Goal: Task Accomplishment & Management: Manage account settings

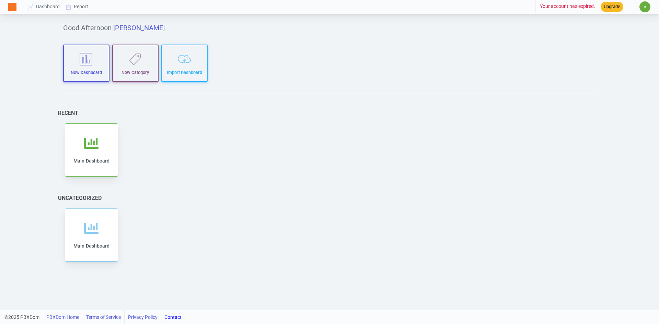
click at [648, 9] on span "✷" at bounding box center [645, 6] width 11 height 11
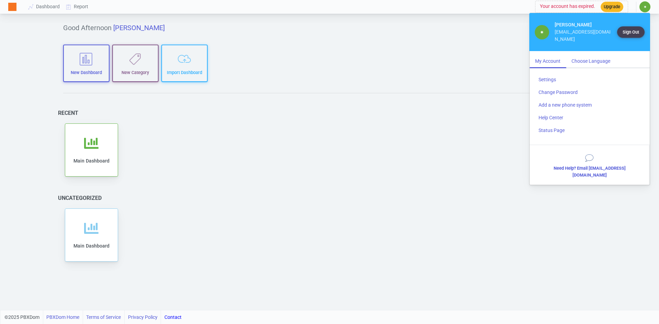
click at [587, 57] on div "Choose Language" at bounding box center [591, 61] width 50 height 13
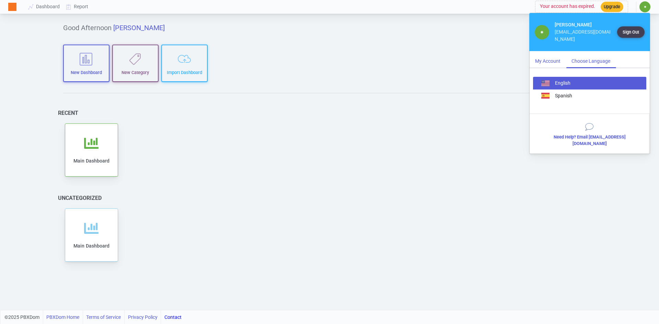
click at [547, 55] on div "My Account" at bounding box center [548, 61] width 36 height 13
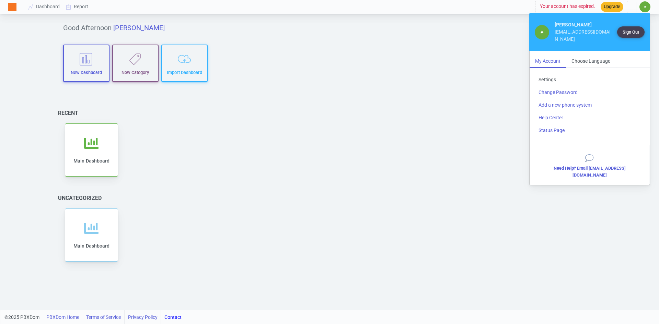
click at [553, 73] on link "Settings" at bounding box center [589, 79] width 113 height 13
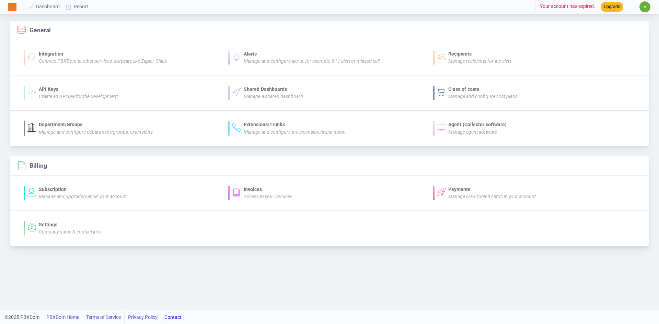
click at [258, 190] on div "Invoices" at bounding box center [268, 189] width 49 height 7
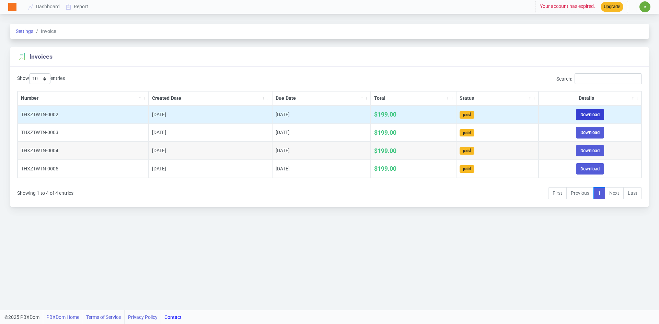
click at [586, 113] on link "Download" at bounding box center [590, 114] width 28 height 11
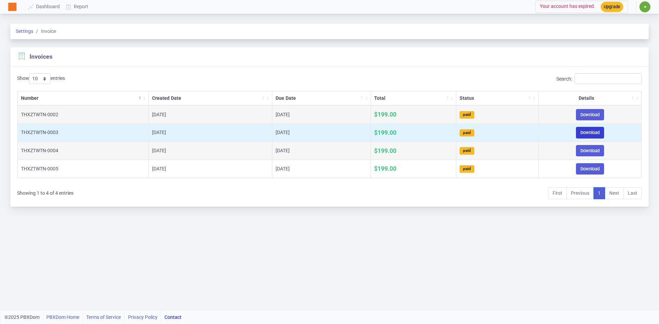
click at [595, 133] on link "Download" at bounding box center [590, 132] width 28 height 11
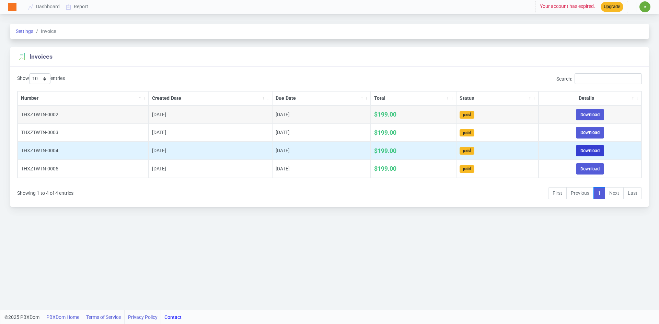
click at [588, 151] on link "Download" at bounding box center [590, 150] width 28 height 11
